Goal: Task Accomplishment & Management: Complete application form

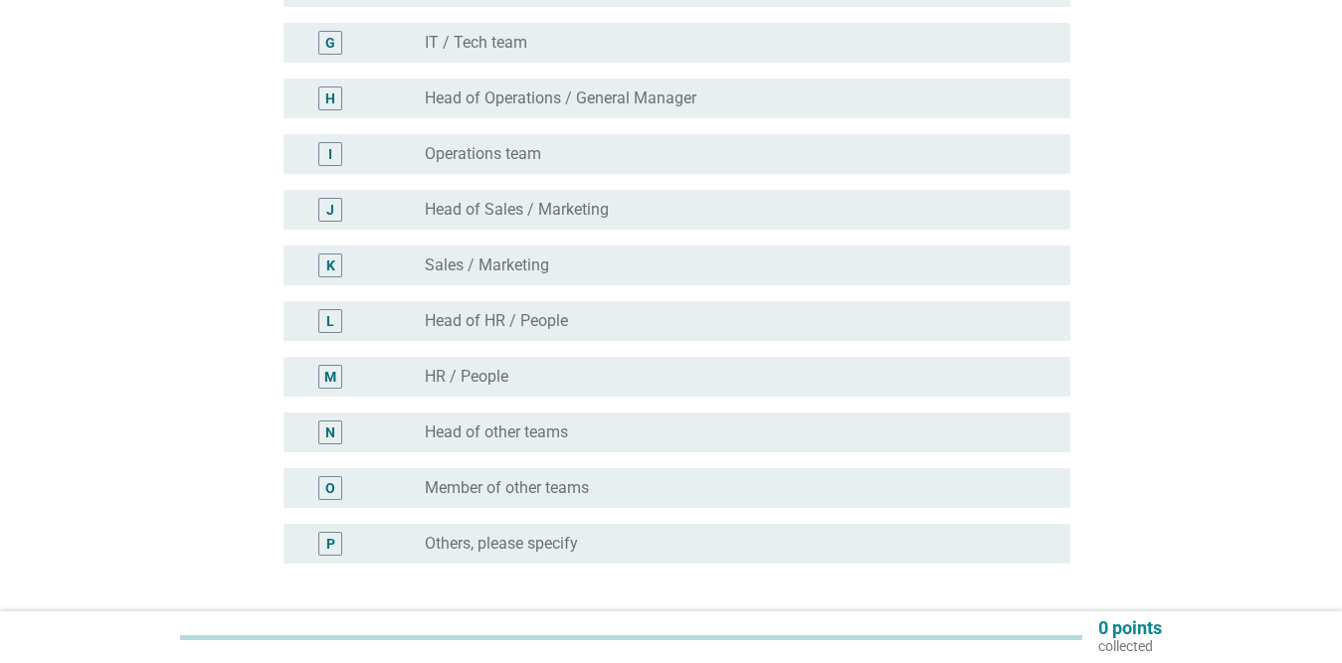
scroll to position [543, 0]
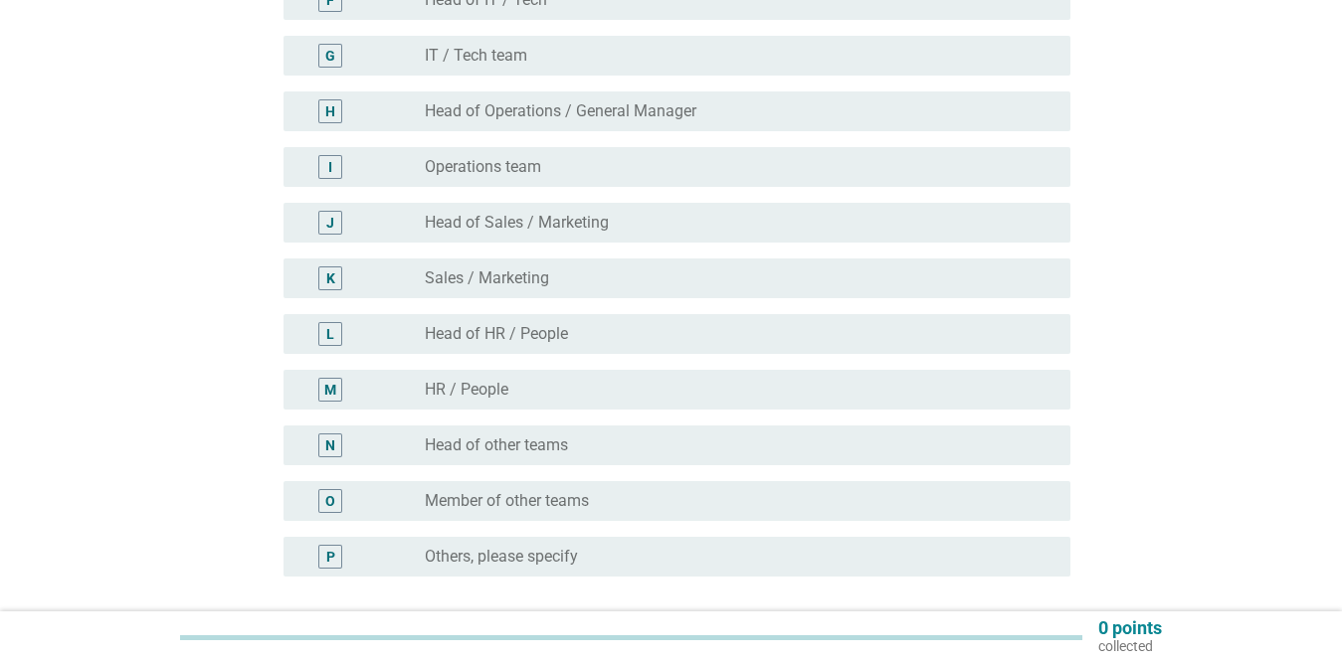
click at [1338, 546] on div "English arrow_drop_down What is your current role in your workplace? A radio_bu…" at bounding box center [671, 121] width 1342 height 1329
click at [1338, 538] on div "English arrow_drop_down What is your current role in your workplace? A radio_bu…" at bounding box center [671, 121] width 1342 height 1329
click at [1338, 530] on div "English arrow_drop_down What is your current role in your workplace? A radio_bu…" at bounding box center [671, 121] width 1342 height 1329
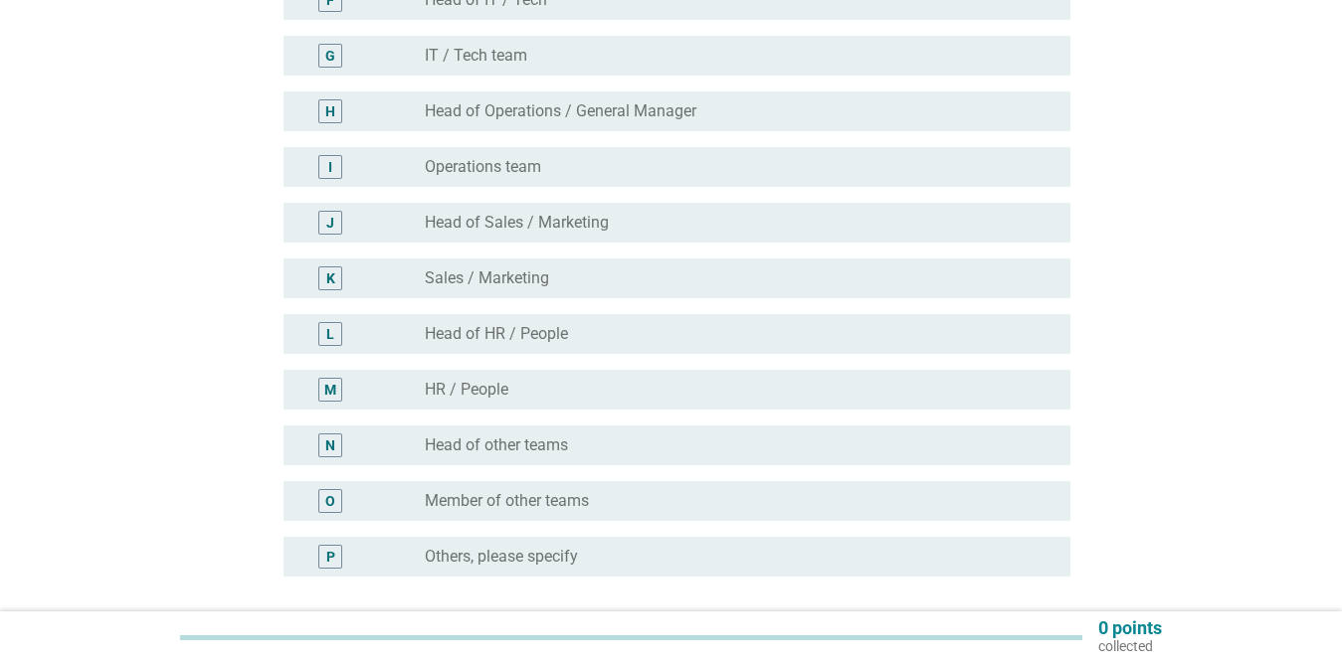
click at [1338, 530] on div "English arrow_drop_down What is your current role in your workplace? A radio_bu…" at bounding box center [671, 121] width 1342 height 1329
click at [511, 388] on div "radio_button_unchecked HR / People" at bounding box center [732, 390] width 614 height 20
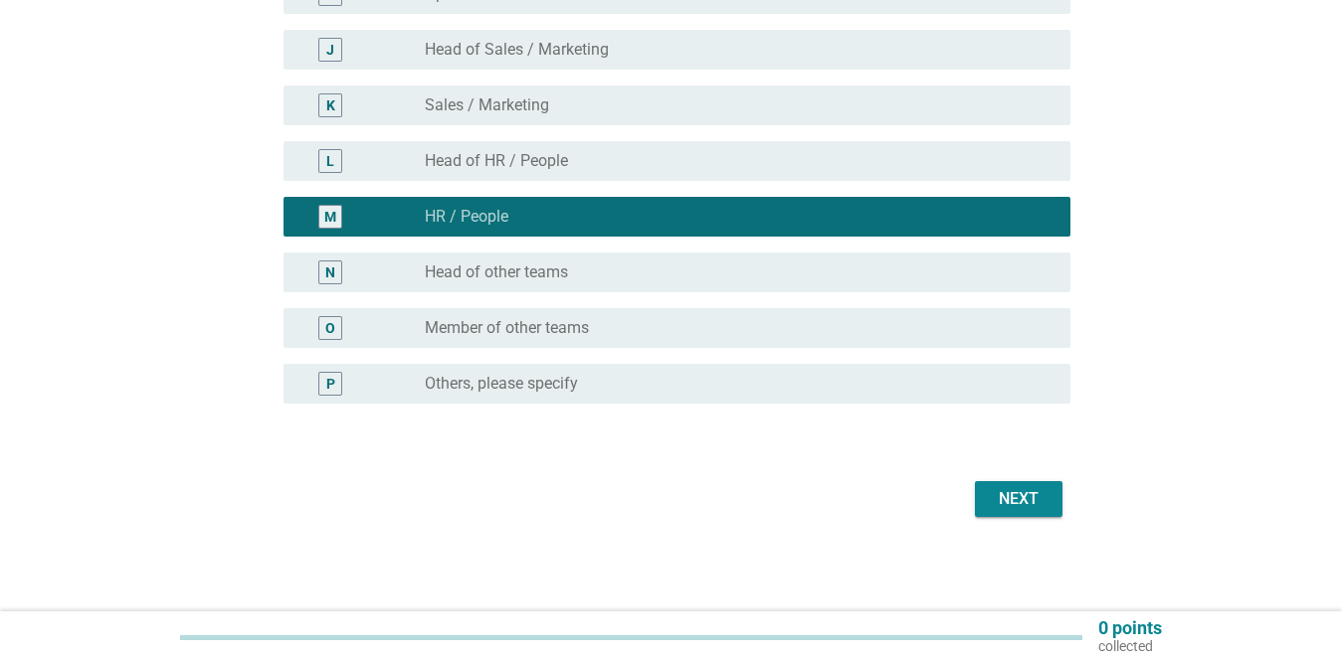
scroll to position [717, 0]
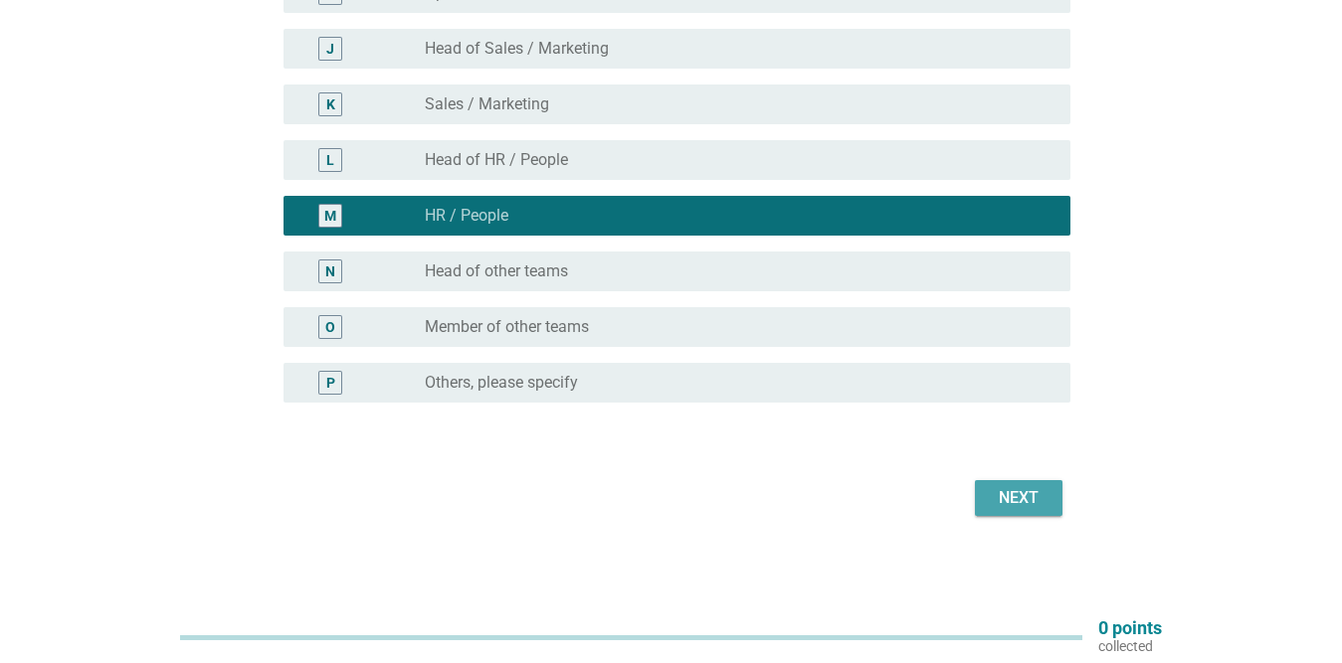
click at [1020, 495] on div "Next" at bounding box center [1019, 498] width 56 height 24
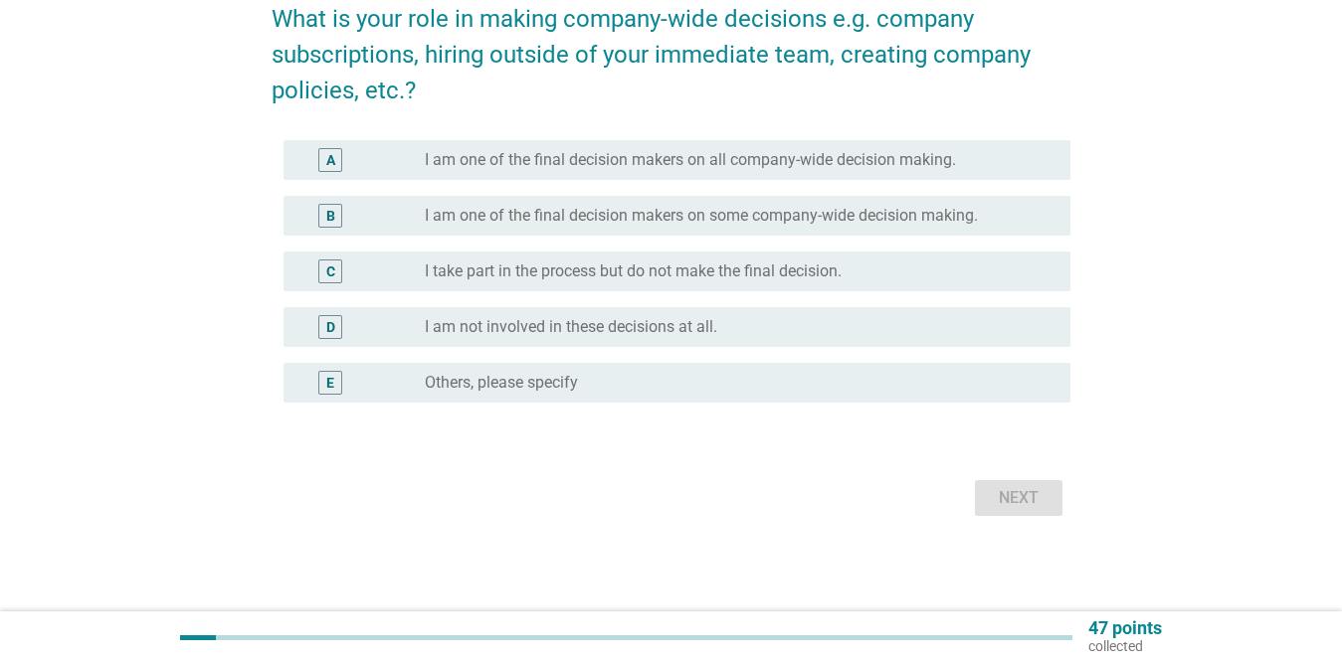
scroll to position [0, 0]
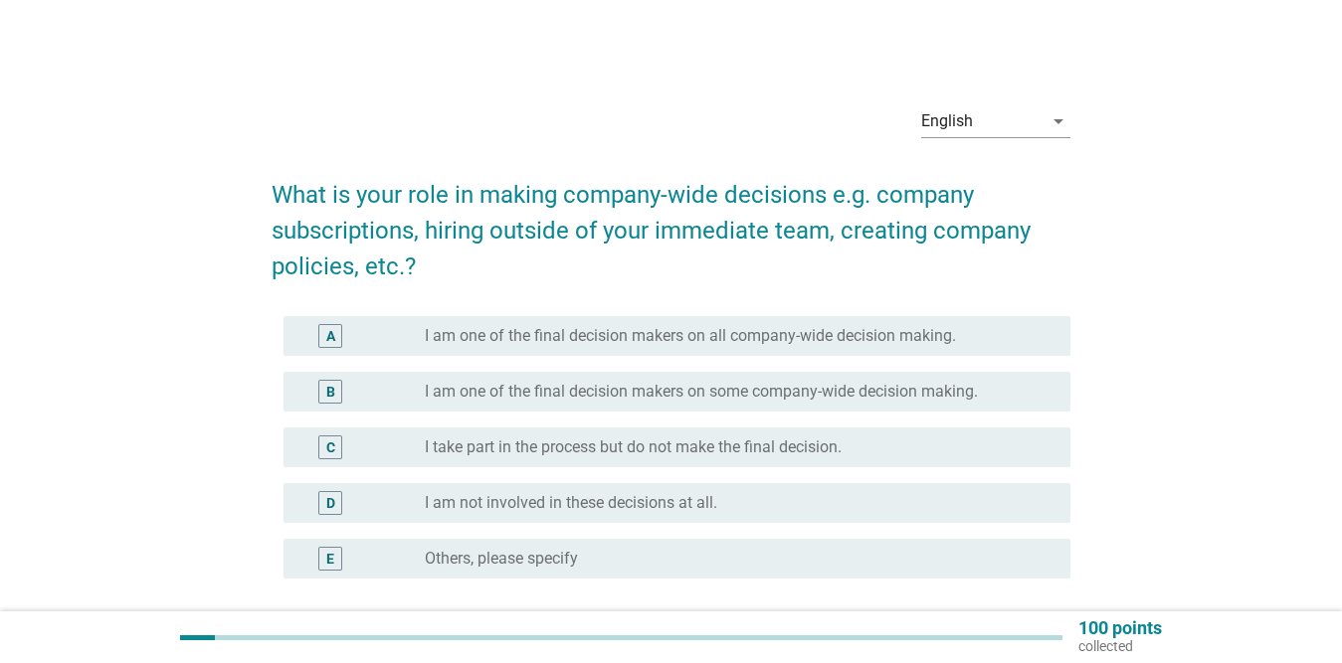
click at [692, 340] on label "I am one of the final decision makers on all company-wide decision making." at bounding box center [690, 336] width 531 height 20
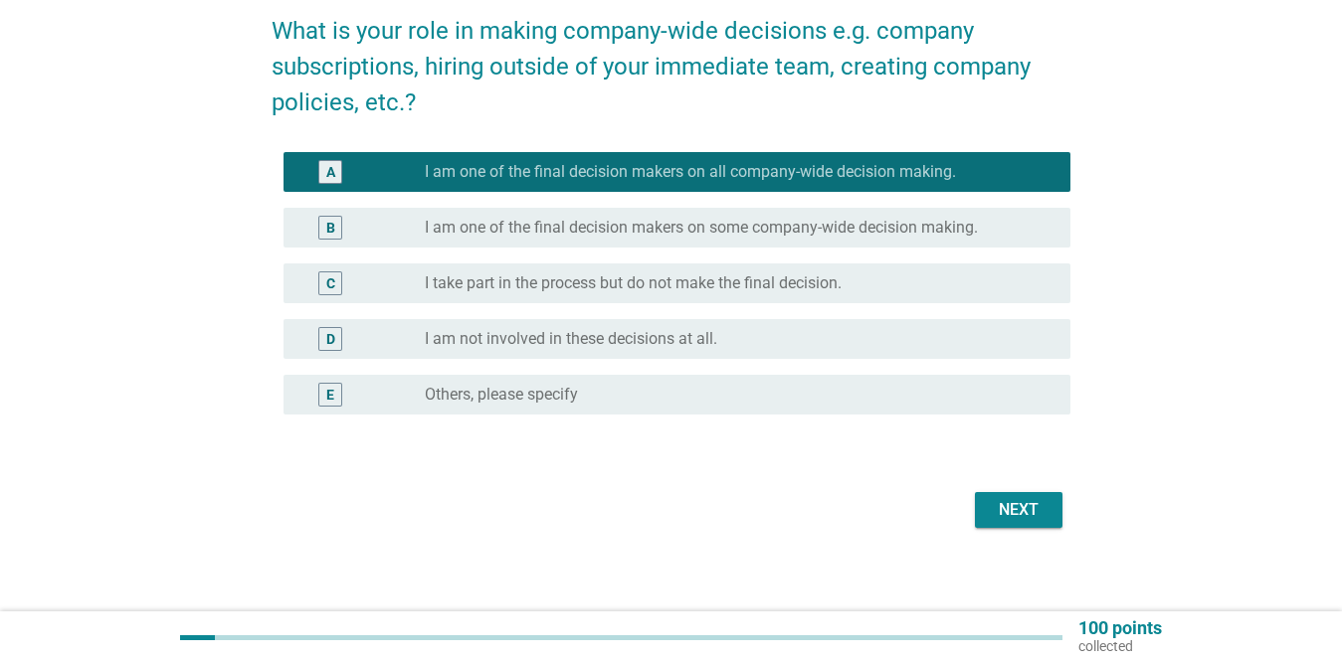
scroll to position [176, 0]
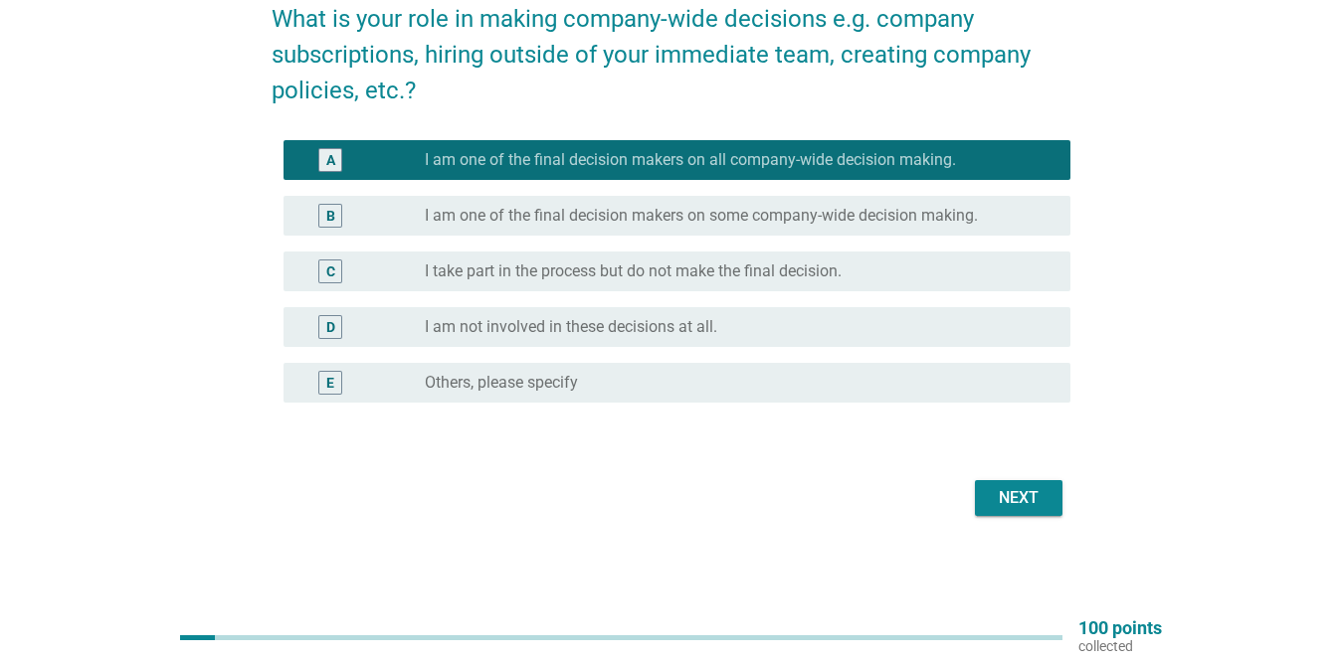
click at [1034, 499] on div "Next" at bounding box center [1019, 498] width 56 height 24
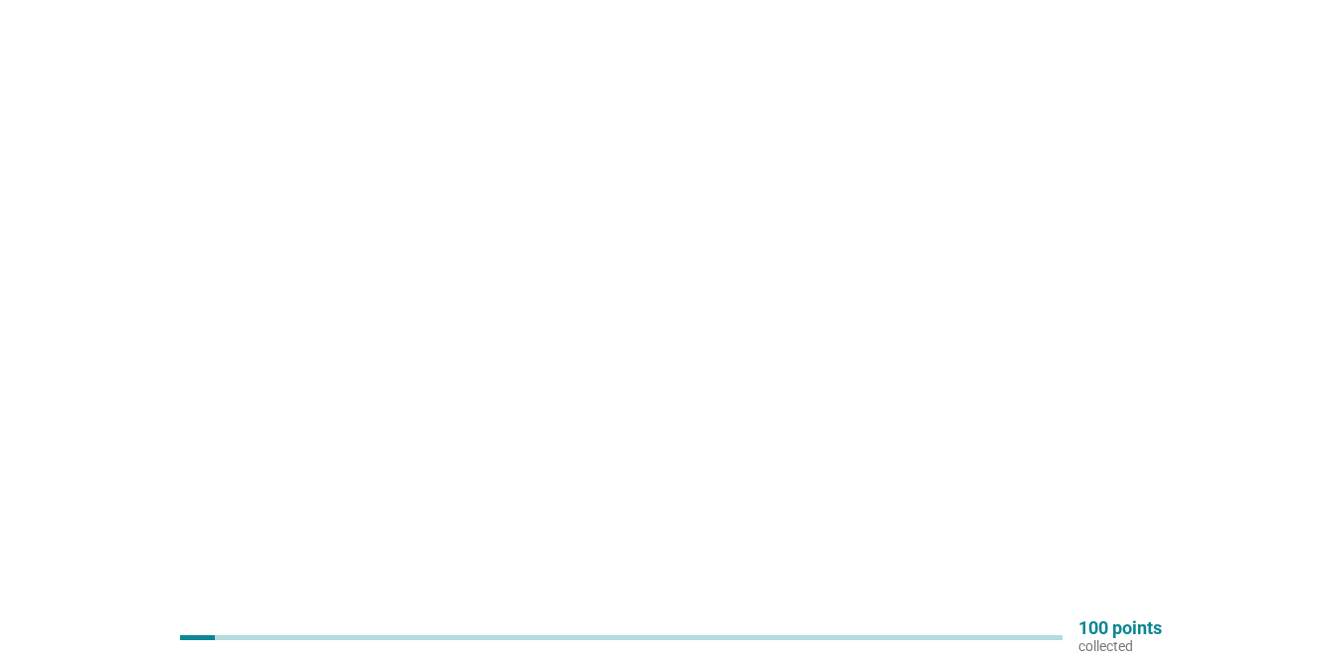
scroll to position [0, 0]
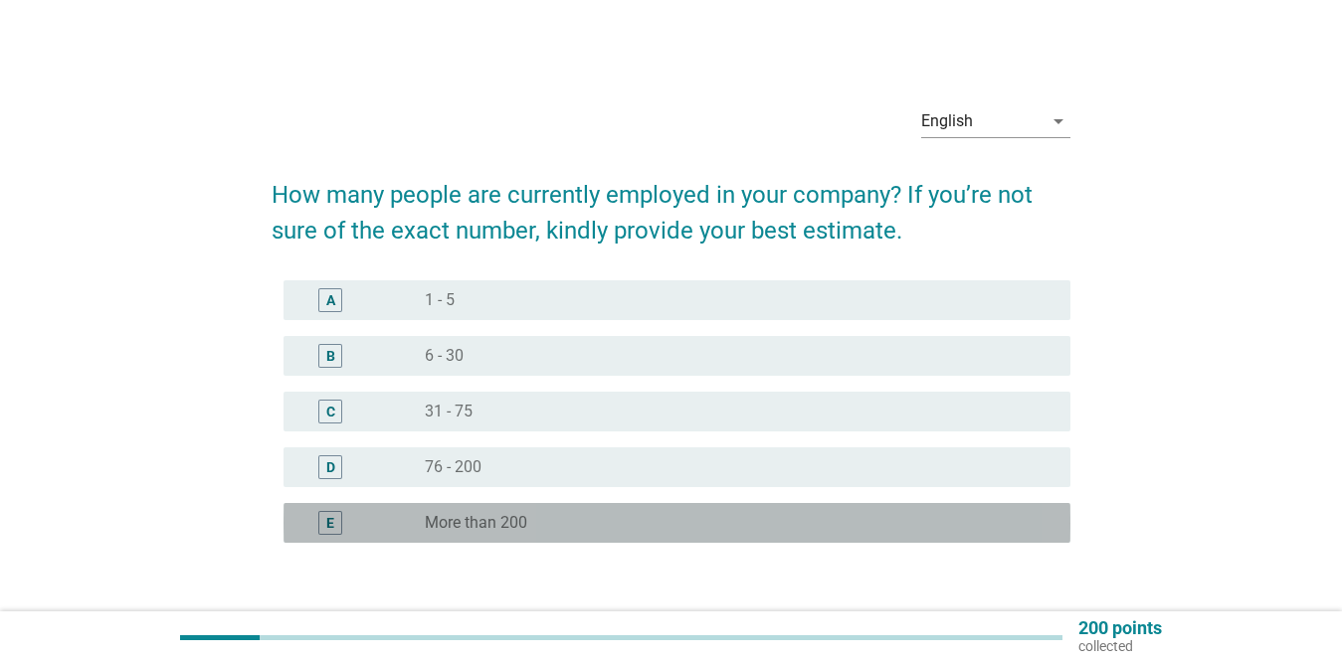
click at [542, 520] on div "radio_button_unchecked More than 200" at bounding box center [732, 523] width 614 height 20
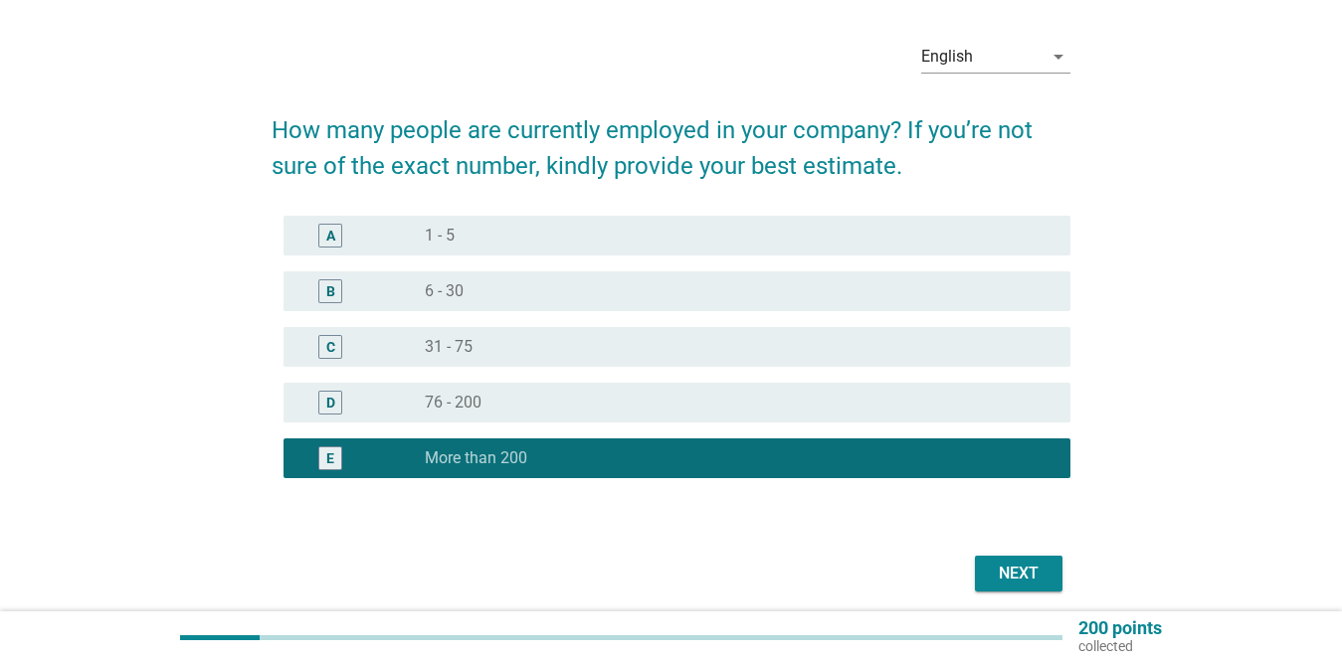
scroll to position [140, 0]
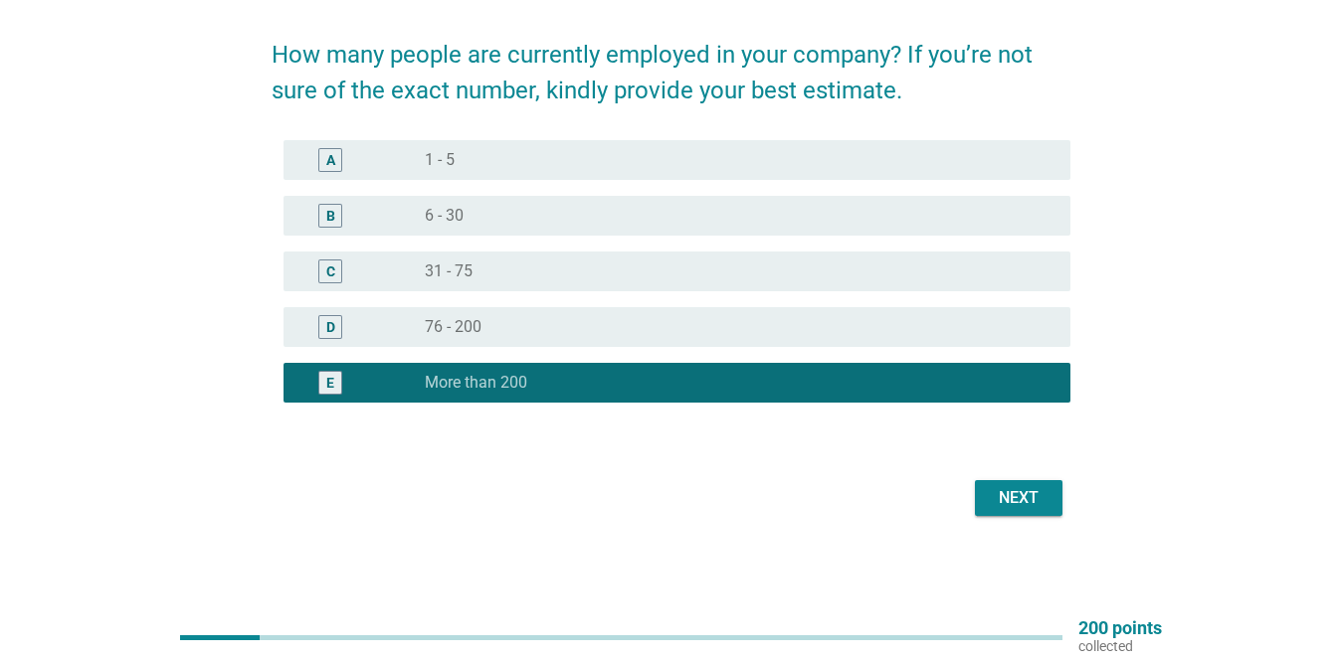
click at [1014, 505] on div "Next" at bounding box center [1019, 498] width 56 height 24
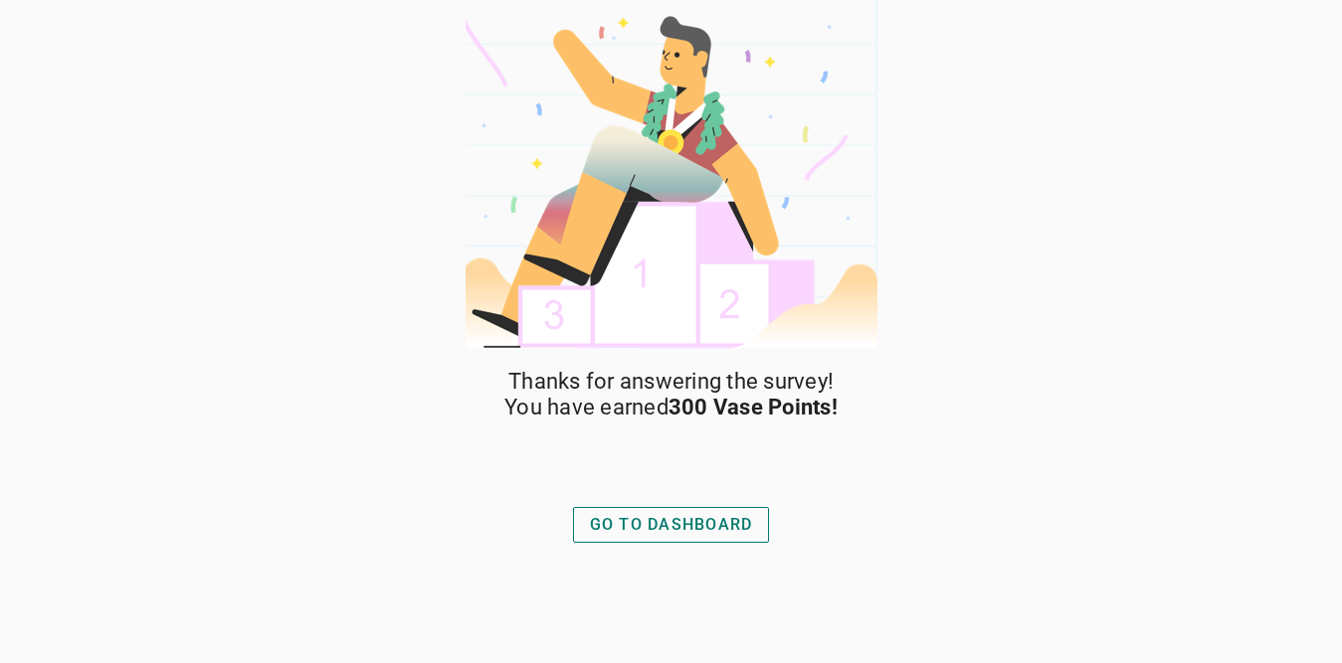
click at [665, 519] on div "GO TO DASHBOARD" at bounding box center [671, 525] width 163 height 24
